Goal: Task Accomplishment & Management: Complete application form

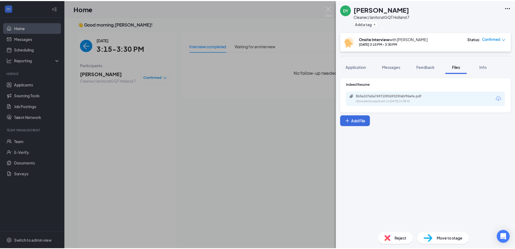
scroll to position [2, 0]
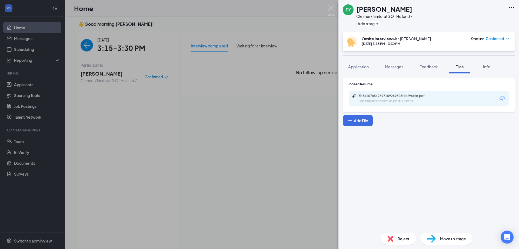
click at [168, 95] on div "DY Demonica Young Cleaner/Janitor at GQT Holland 7 Add a tag Onsite Interview w…" at bounding box center [259, 124] width 519 height 249
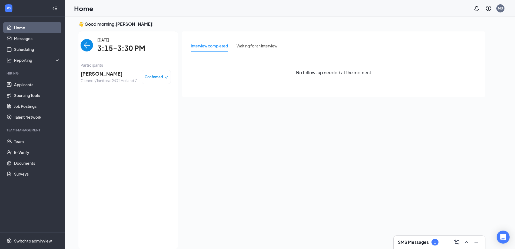
click at [159, 79] on span "Confirmed" at bounding box center [154, 76] width 18 height 5
click at [151, 112] on span "Mark as no-show" at bounding box center [142, 111] width 30 height 6
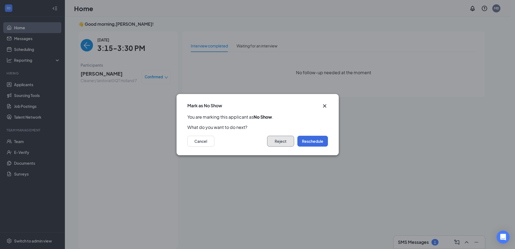
click at [289, 141] on button "Reject" at bounding box center [280, 141] width 27 height 11
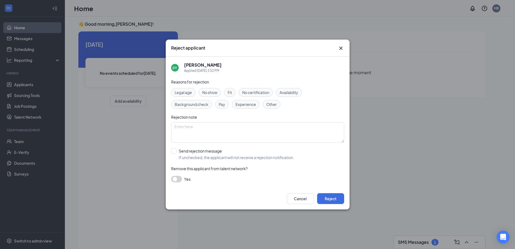
click at [212, 89] on div "No show" at bounding box center [210, 92] width 22 height 9
click at [176, 178] on button "button" at bounding box center [176, 179] width 11 height 6
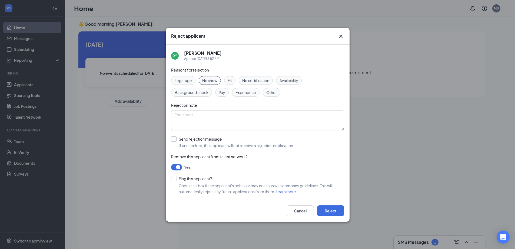
click at [177, 138] on input "Send rejection message If unchecked, the applicant will not receive a rejection…" at bounding box center [232, 142] width 123 height 12
checkbox input "true"
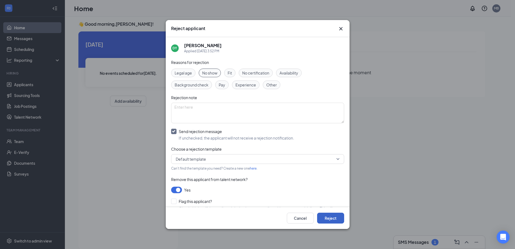
click at [338, 220] on button "Reject" at bounding box center [330, 217] width 27 height 11
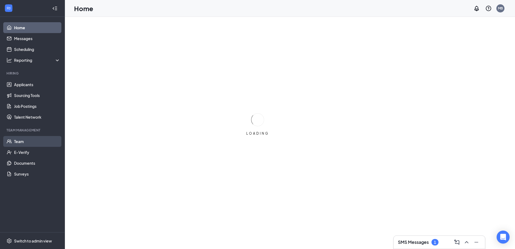
click at [16, 141] on link "Team" at bounding box center [37, 141] width 46 height 11
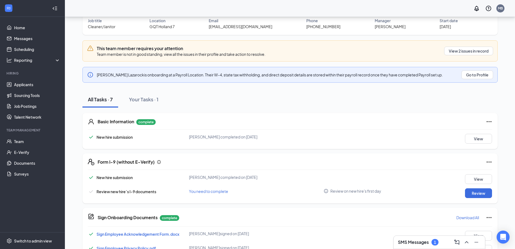
scroll to position [39, 0]
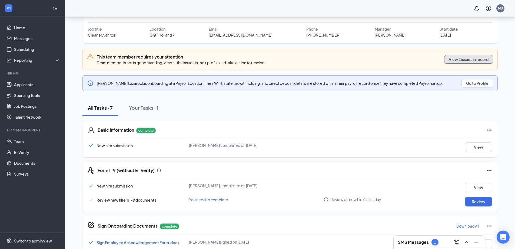
click at [465, 59] on button "View 2 issues in record" at bounding box center [468, 59] width 49 height 9
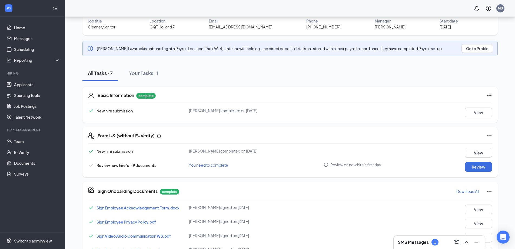
scroll to position [67, 0]
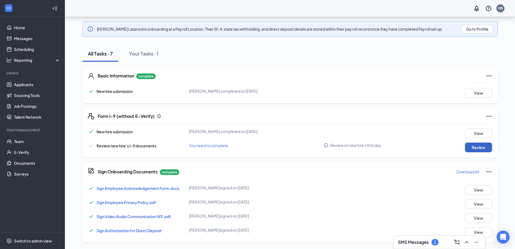
click at [488, 144] on button "Review" at bounding box center [478, 147] width 27 height 10
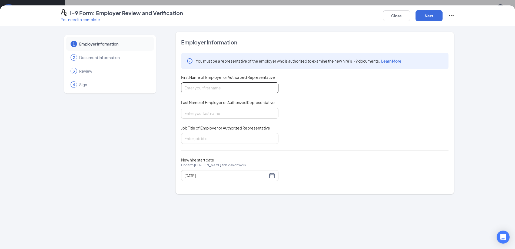
click at [231, 88] on input "First Name of Employer or Authorized Representative" at bounding box center [229, 87] width 97 height 11
type input "Adam"
type input "Lazarock"
type input "Housekeeper"
click at [275, 180] on div "10/24/2025" at bounding box center [229, 175] width 97 height 11
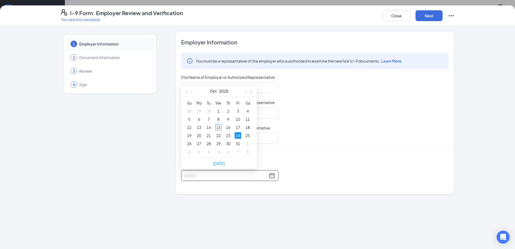
type input "10/24/2025"
click at [239, 136] on div "24" at bounding box center [238, 135] width 6 height 6
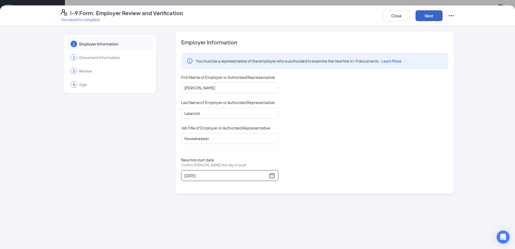
click at [438, 19] on button "Next" at bounding box center [429, 15] width 27 height 11
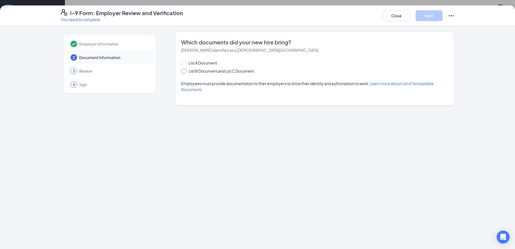
click at [189, 71] on span "List B Document and List C Document" at bounding box center [222, 71] width 70 height 6
click at [185, 71] on input "List B Document and List C Document" at bounding box center [183, 70] width 4 height 4
radio input "true"
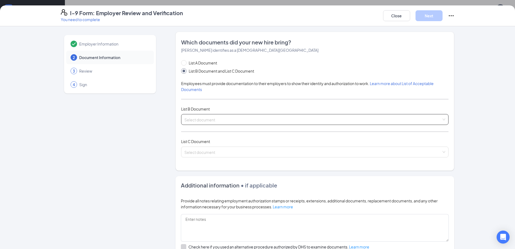
click at [207, 117] on input "search" at bounding box center [312, 118] width 257 height 8
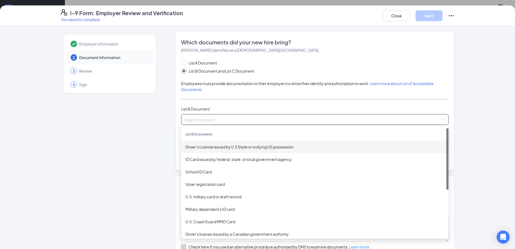
click at [234, 149] on div "Driver’s License issued by U.S State or outlying US possession" at bounding box center [315, 147] width 259 height 6
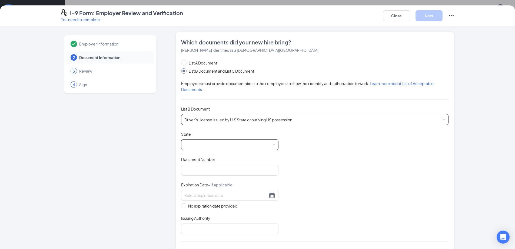
click at [219, 141] on span at bounding box center [229, 144] width 91 height 10
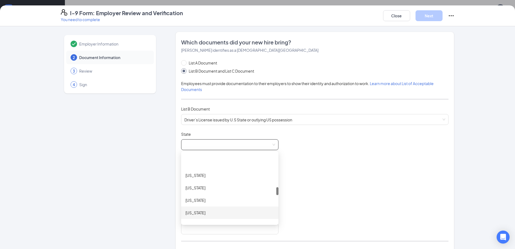
scroll to position [298, 0]
click at [212, 163] on div "Michigan" at bounding box center [230, 160] width 89 height 6
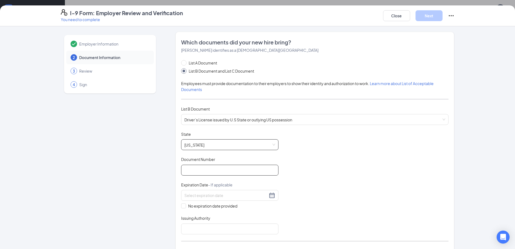
click at [208, 166] on input "Document Number" at bounding box center [229, 169] width 97 height 11
type input "L900000896397"
click at [190, 195] on input at bounding box center [225, 195] width 83 height 6
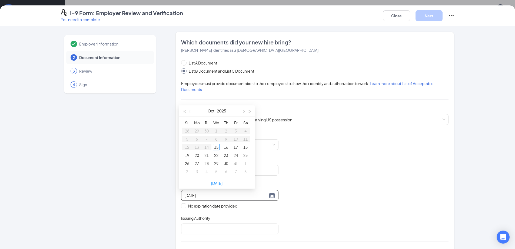
type input "10/20/2025"
click at [251, 109] on button "button" at bounding box center [250, 110] width 6 height 11
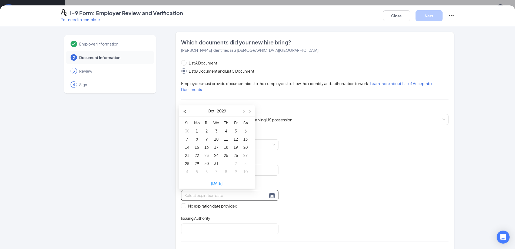
click at [187, 113] on button "button" at bounding box center [184, 110] width 6 height 11
click at [243, 110] on button "button" at bounding box center [243, 110] width 6 height 11
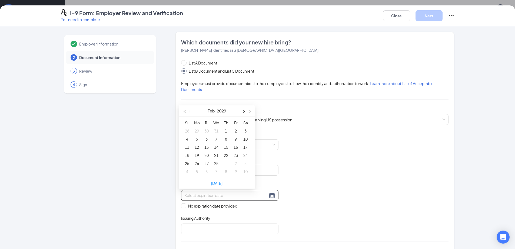
click at [243, 110] on button "button" at bounding box center [243, 110] width 6 height 11
type input "03/03/2029"
click at [246, 131] on div "3" at bounding box center [245, 130] width 6 height 6
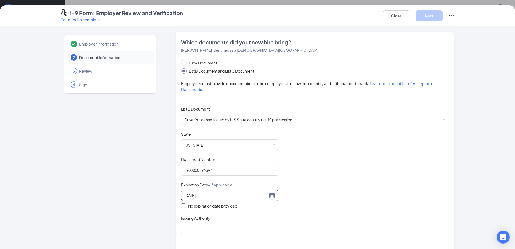
scroll to position [54, 0]
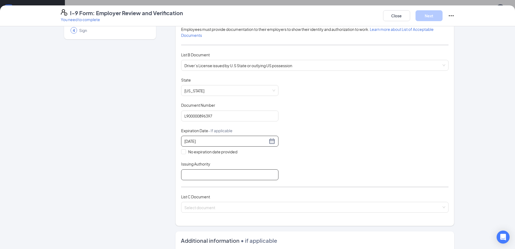
click at [212, 176] on input "Issuing Authority" at bounding box center [229, 174] width 97 height 11
type input "The State of Michigan"
click at [217, 207] on input "search" at bounding box center [312, 206] width 257 height 8
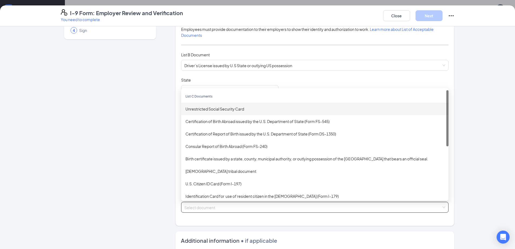
click at [229, 110] on div "Unrestricted Social Security Card" at bounding box center [315, 109] width 259 height 6
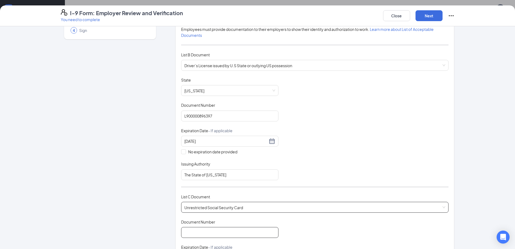
click at [206, 237] on input "Document Number" at bounding box center [229, 232] width 97 height 11
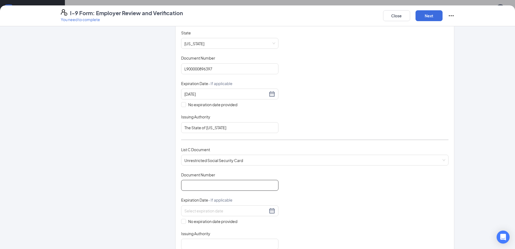
scroll to position [108, 0]
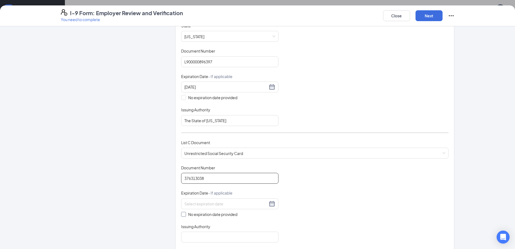
type input "376313038"
click at [181, 214] on input "No expiration date provided" at bounding box center [183, 214] width 4 height 4
checkbox input "true"
click at [202, 236] on input "Issuing Authority" at bounding box center [229, 237] width 97 height 11
type input "Social Security Administration"
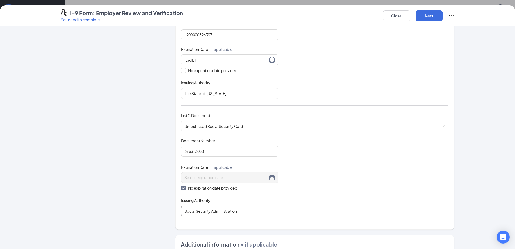
scroll to position [54, 0]
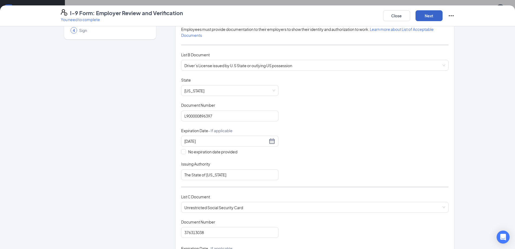
click at [428, 17] on button "Next" at bounding box center [429, 15] width 27 height 11
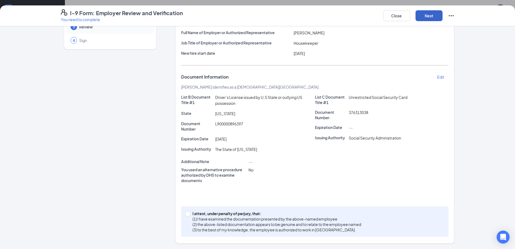
scroll to position [44, 0]
click at [186, 214] on input "I attest, under penalty of perjury, that: (1) I have examined the documentation…" at bounding box center [188, 213] width 4 height 4
checkbox input "true"
click at [423, 19] on button "Next" at bounding box center [429, 15] width 27 height 11
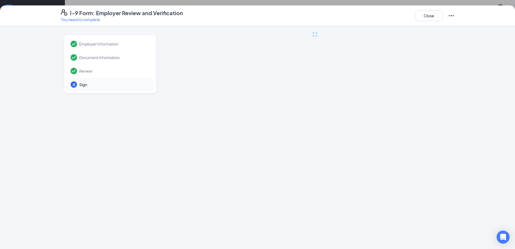
scroll to position [0, 0]
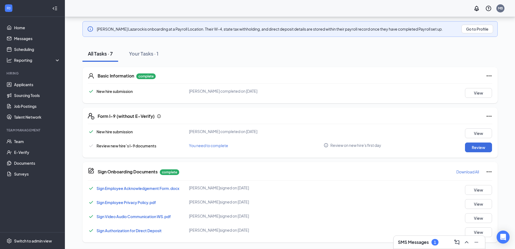
click at [432, 17] on div "I-9 Form: Employer Review and Verification You need to complete Close Employer …" at bounding box center [257, 124] width 515 height 249
